Goal: Task Accomplishment & Management: Use online tool/utility

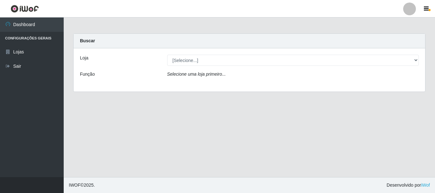
click at [419, 61] on div "[Selecione...] Casatudo BR" at bounding box center [292, 60] width 261 height 11
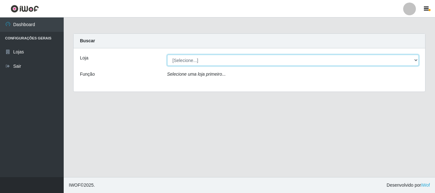
click at [417, 59] on select "[Selecione...] Casatudo BR" at bounding box center [293, 60] width 252 height 11
select select "197"
click at [167, 55] on select "[Selecione...] Casatudo BR" at bounding box center [293, 60] width 252 height 11
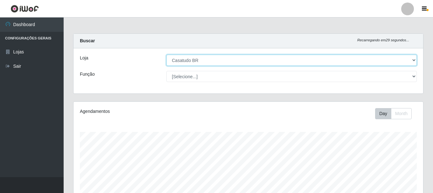
scroll to position [132, 350]
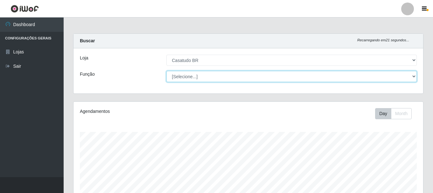
click at [413, 76] on select "[Selecione...] Auxiliar de Estoque Auxiliar de Estoque + Auxiliar de Estoque ++…" at bounding box center [291, 76] width 250 height 11
click at [412, 74] on select "[Selecione...] Auxiliar de Estoque Auxiliar de Estoque + Auxiliar de Estoque ++…" at bounding box center [291, 76] width 250 height 11
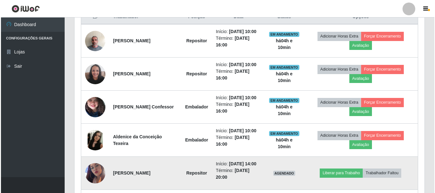
scroll to position [318, 0]
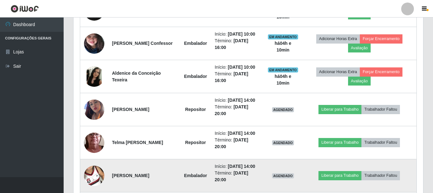
click at [89, 177] on img at bounding box center [94, 176] width 20 height 36
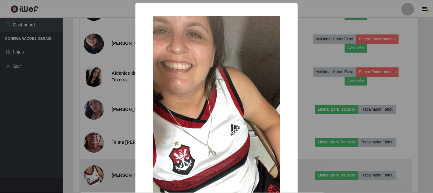
scroll to position [132, 346]
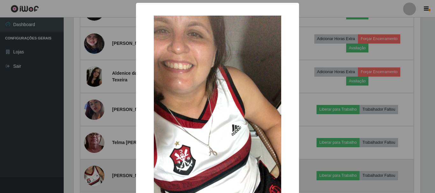
click at [89, 177] on div "× OK Cancel" at bounding box center [217, 96] width 435 height 193
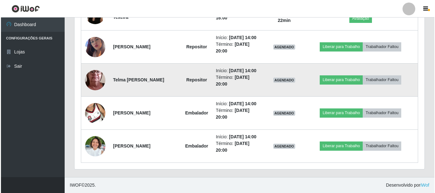
scroll to position [349, 0]
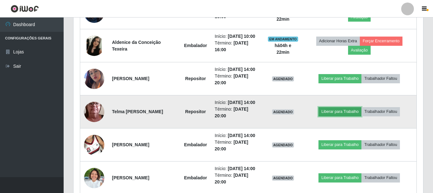
click at [330, 111] on button "Liberar para Trabalho" at bounding box center [339, 111] width 43 height 9
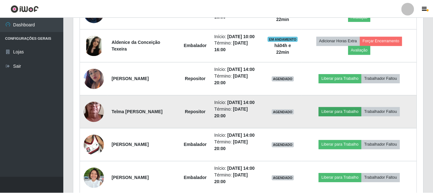
scroll to position [132, 346]
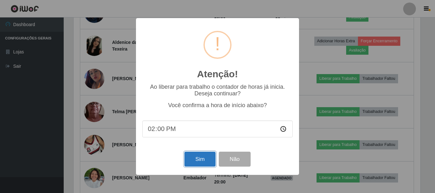
click at [196, 158] on button "Sim" at bounding box center [199, 159] width 31 height 15
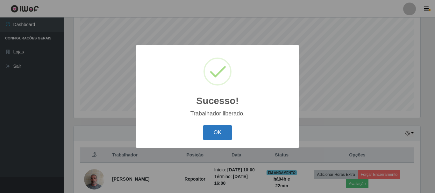
click at [212, 134] on button "OK" at bounding box center [218, 132] width 30 height 15
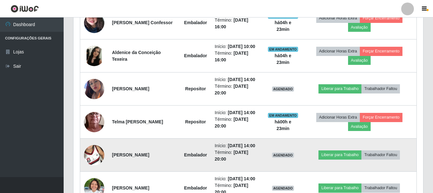
scroll to position [371, 0]
